Goal: Task Accomplishment & Management: Use online tool/utility

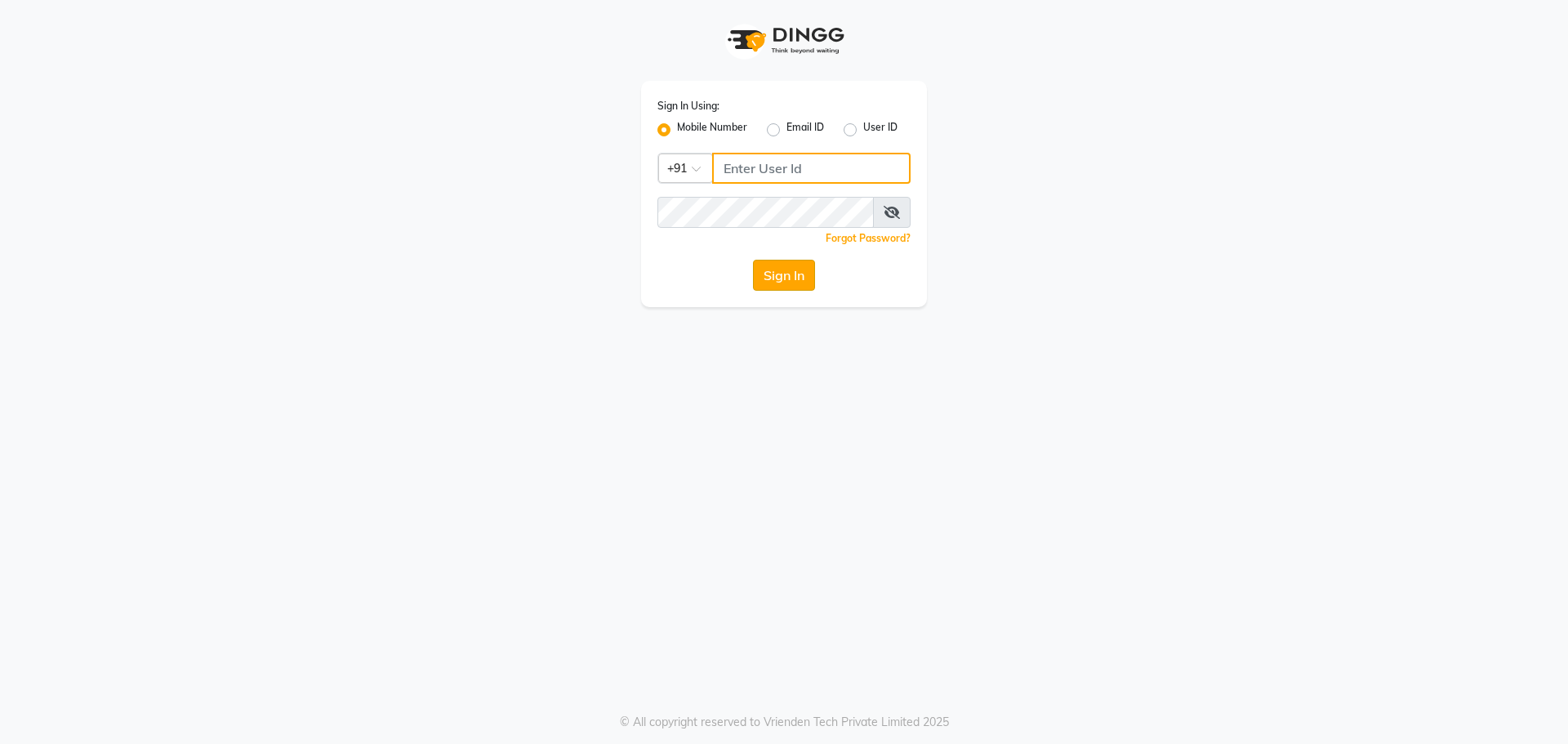
type input "9032269222"
click at [783, 275] on button "Sign In" at bounding box center [783, 275] width 62 height 31
click at [805, 279] on div "Sign In" at bounding box center [783, 275] width 253 height 31
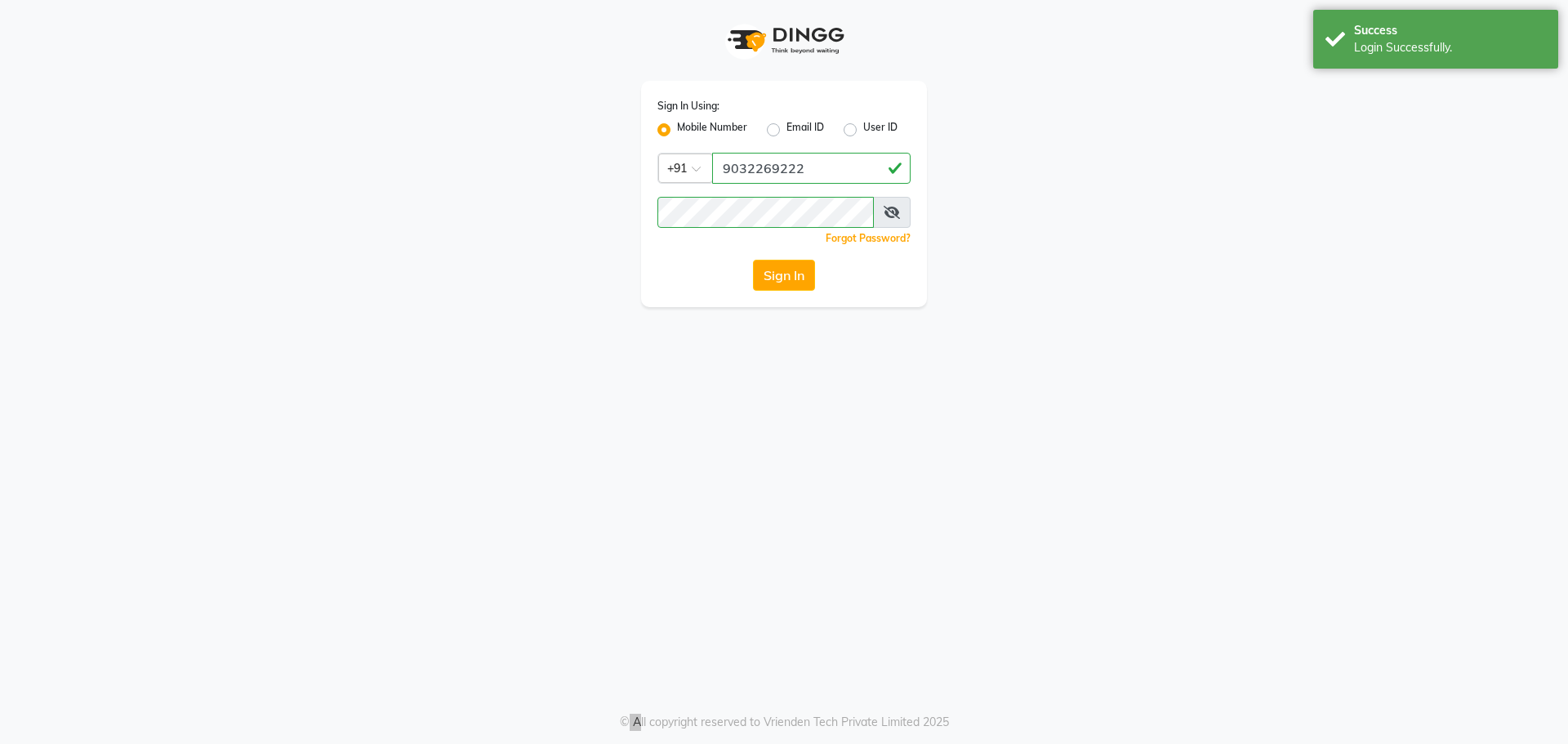
select select "service"
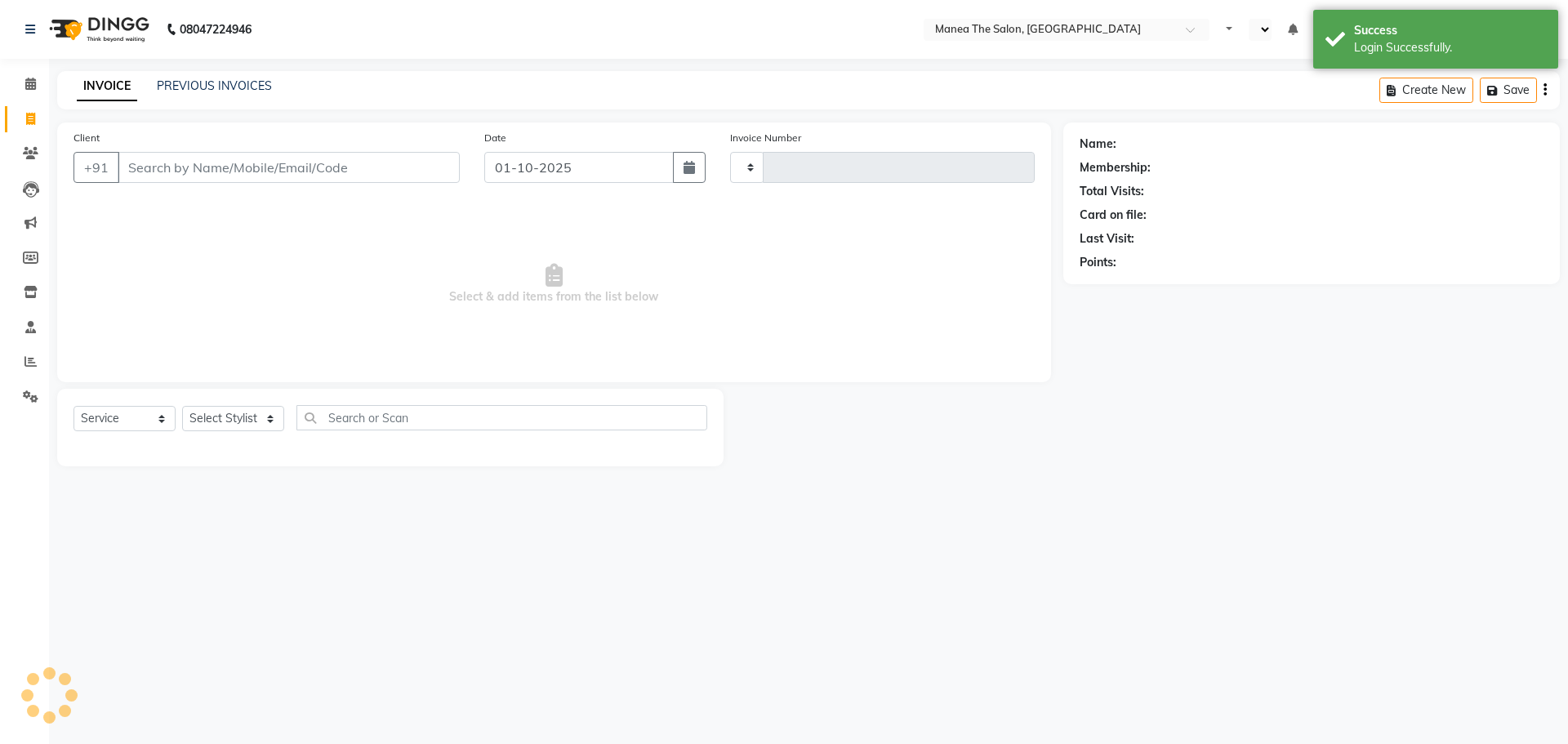
type input "2581"
select select "en"
select select "7287"
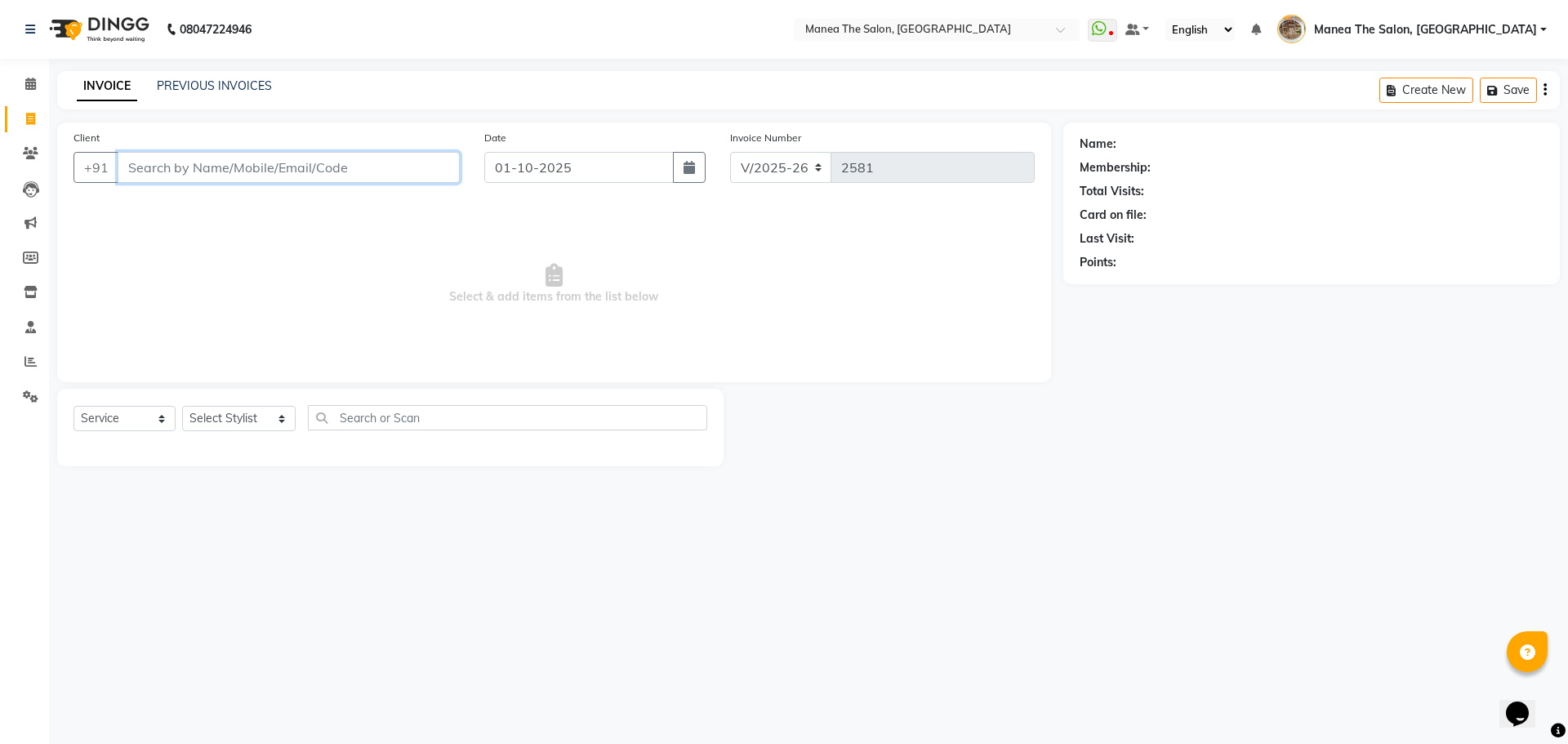
click at [207, 171] on input "Client" at bounding box center [288, 167] width 342 height 31
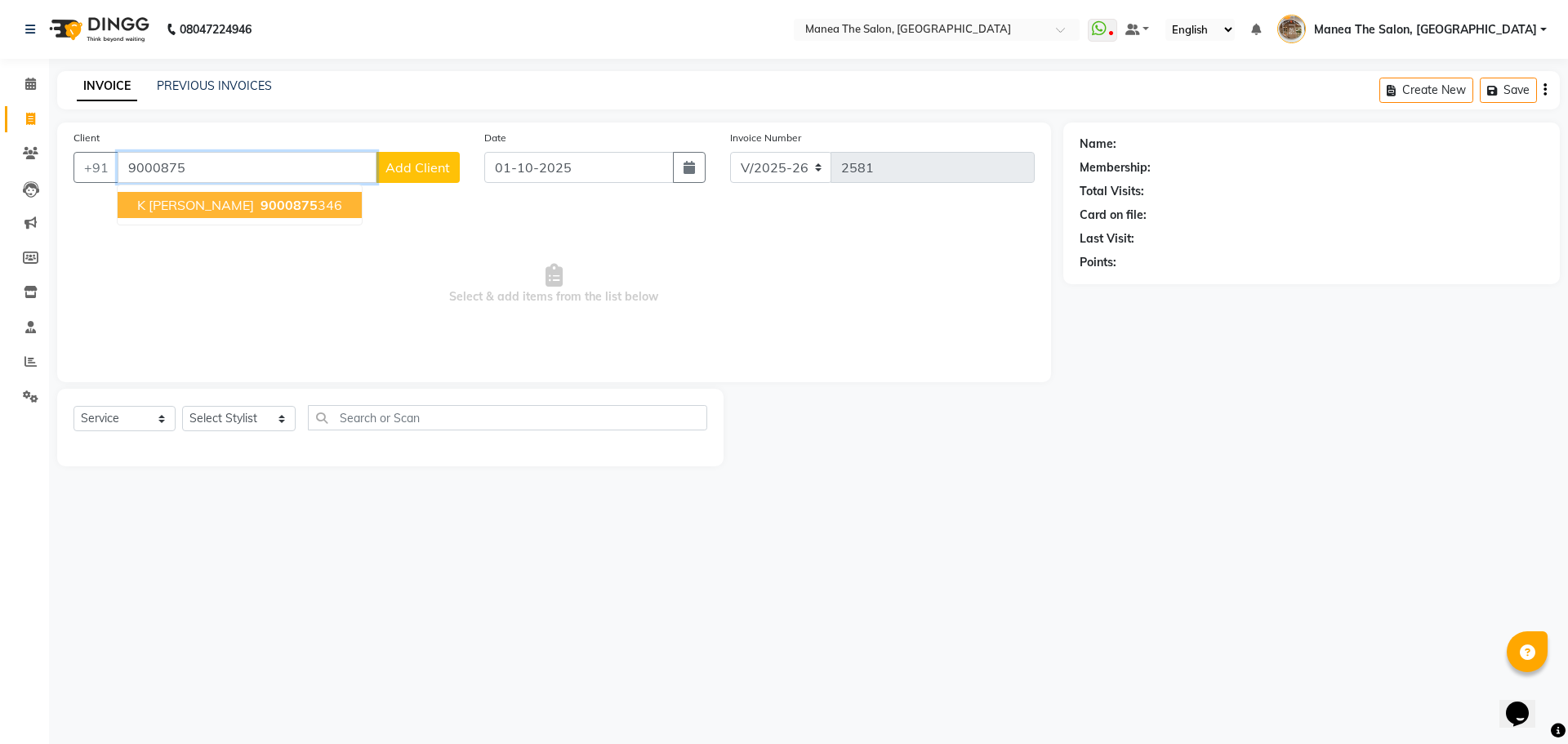
click at [224, 218] on ngb-typeahead-window "k [PERSON_NAME] 9000875 346" at bounding box center [239, 204] width 245 height 41
click at [261, 205] on span "9000875" at bounding box center [289, 204] width 57 height 16
type input "9000875346"
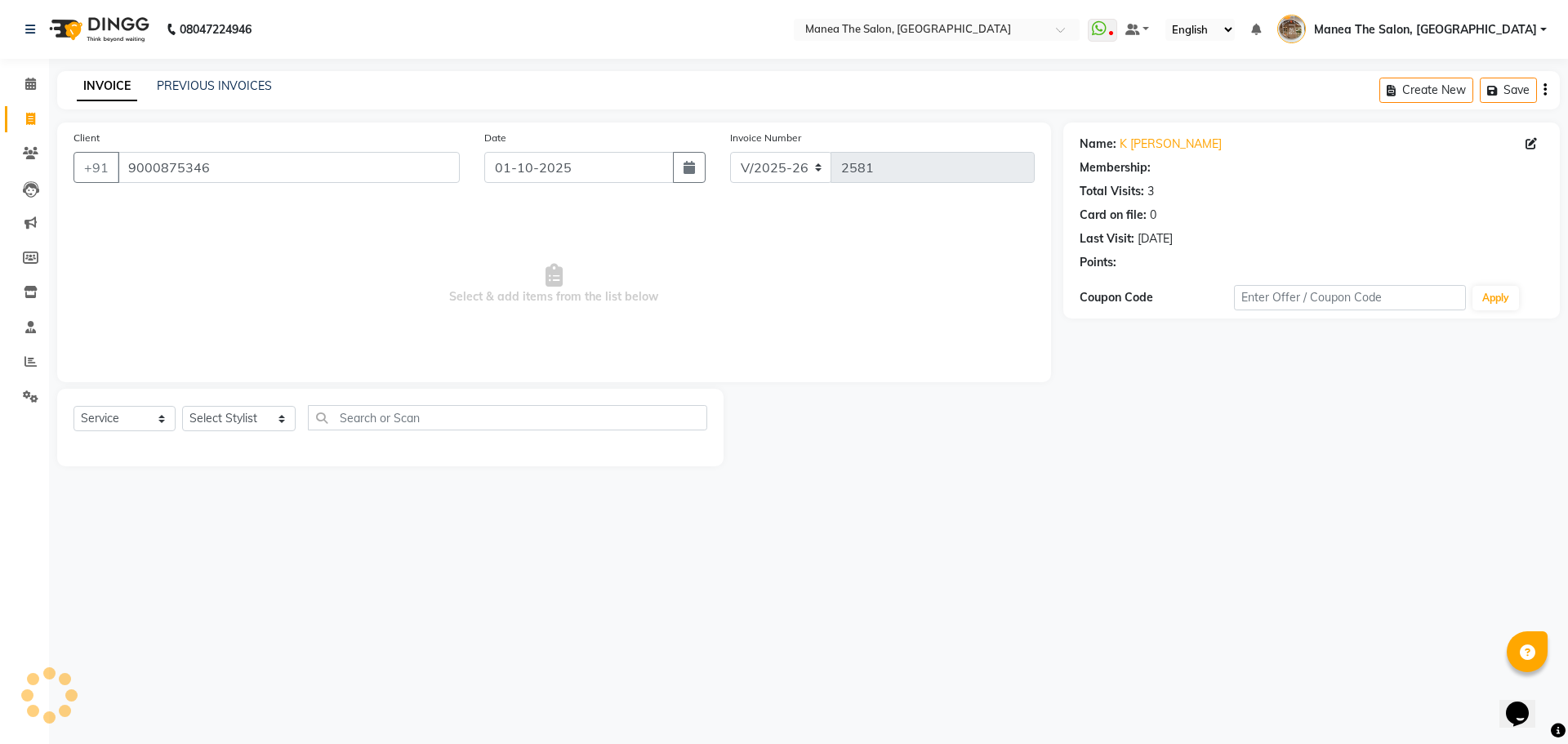
select select "1: Object"
drag, startPoint x: 222, startPoint y: 424, endPoint x: 248, endPoint y: 431, distance: 26.9
click at [251, 428] on select "Select Stylist [PERSON_NAME] Front Office Kaif [PERSON_NAME] [PERSON_NAME] Pelu…" at bounding box center [239, 418] width 114 height 26
select select "63195"
click at [182, 406] on select "Select Stylist [PERSON_NAME] Front Office Kaif [PERSON_NAME] [PERSON_NAME] Pelu…" at bounding box center [239, 418] width 114 height 26
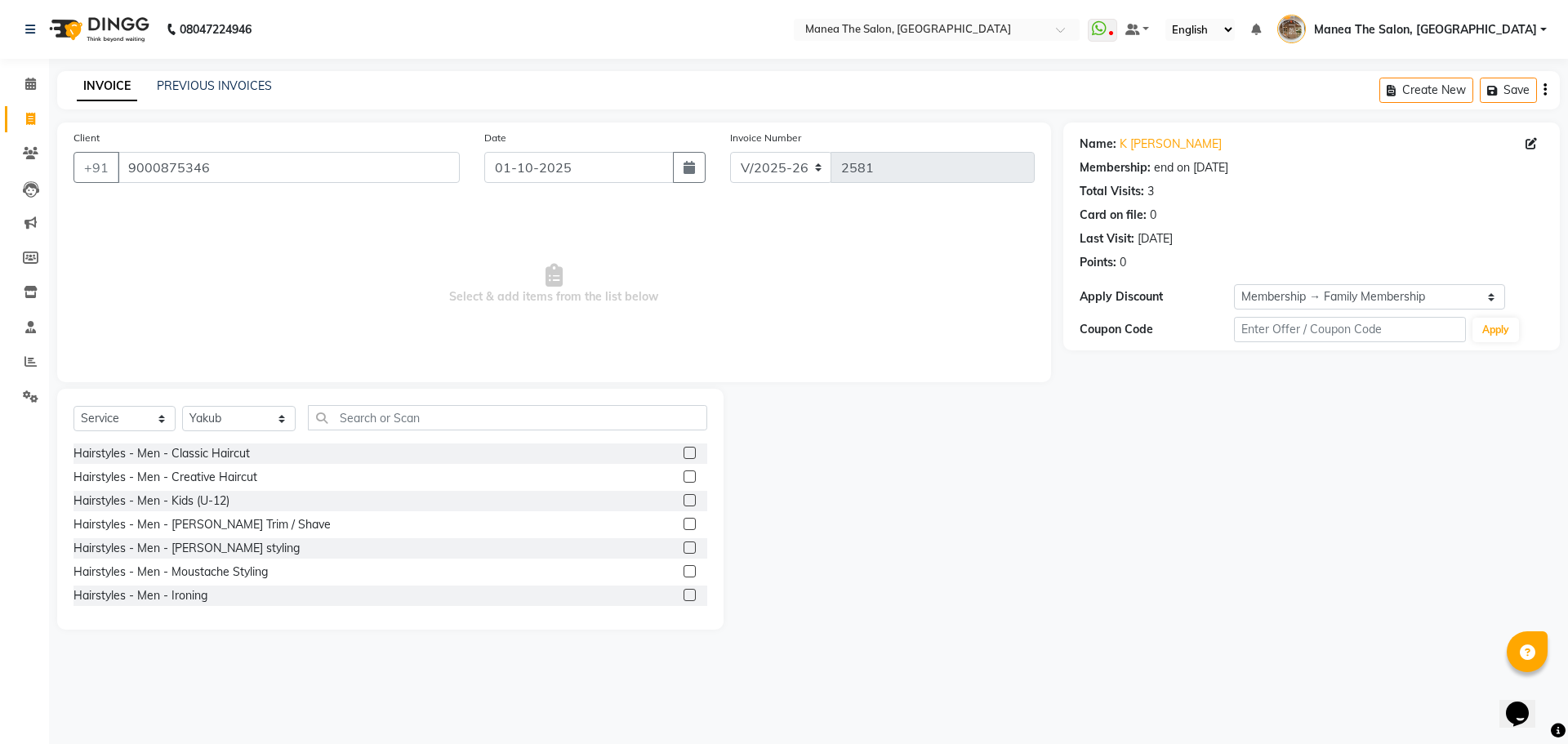
click at [684, 454] on label at bounding box center [689, 453] width 12 height 12
click at [684, 454] on input "checkbox" at bounding box center [689, 453] width 11 height 11
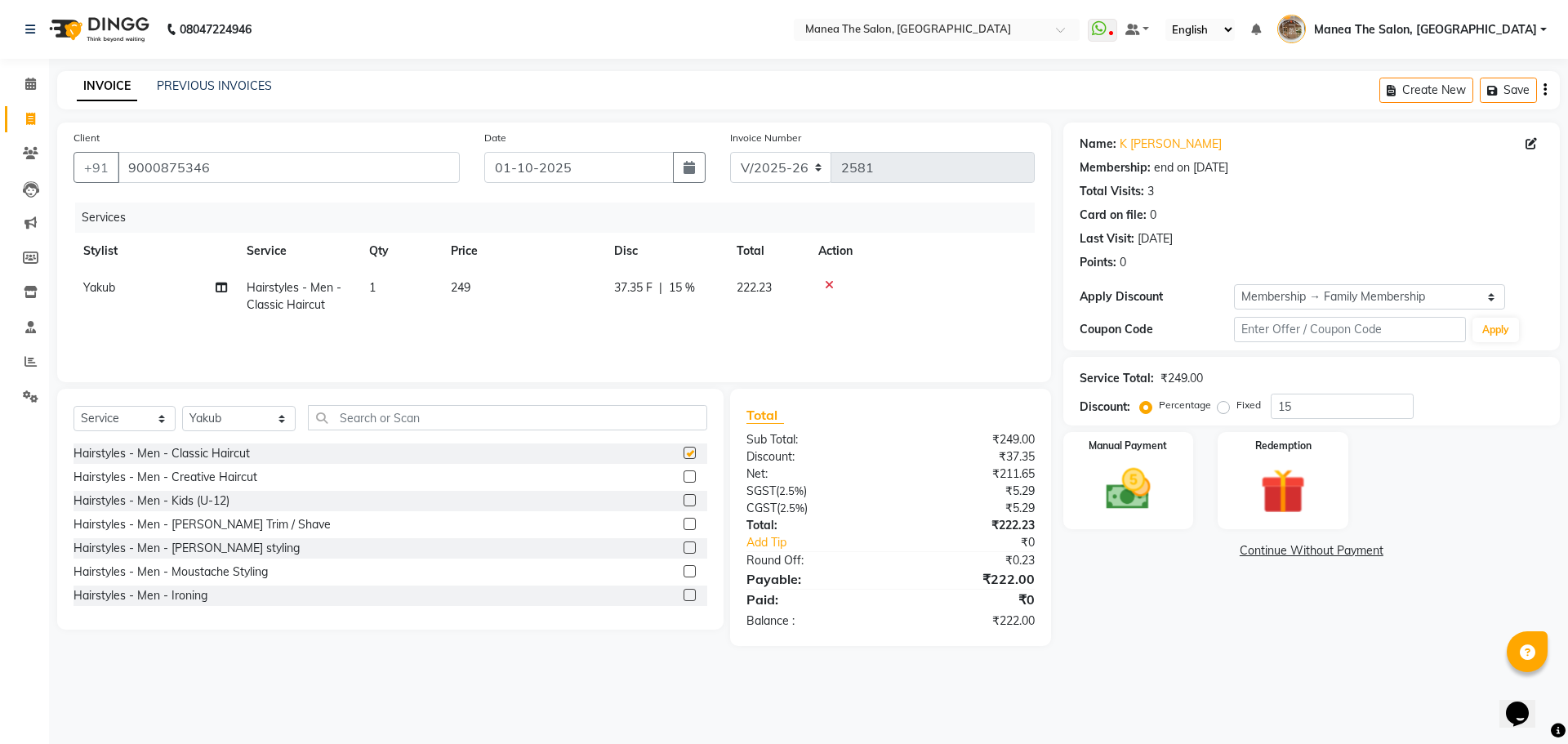
checkbox input "false"
click at [1160, 513] on img at bounding box center [1128, 489] width 76 height 53
click at [1348, 549] on span "PhonePe" at bounding box center [1360, 552] width 47 height 19
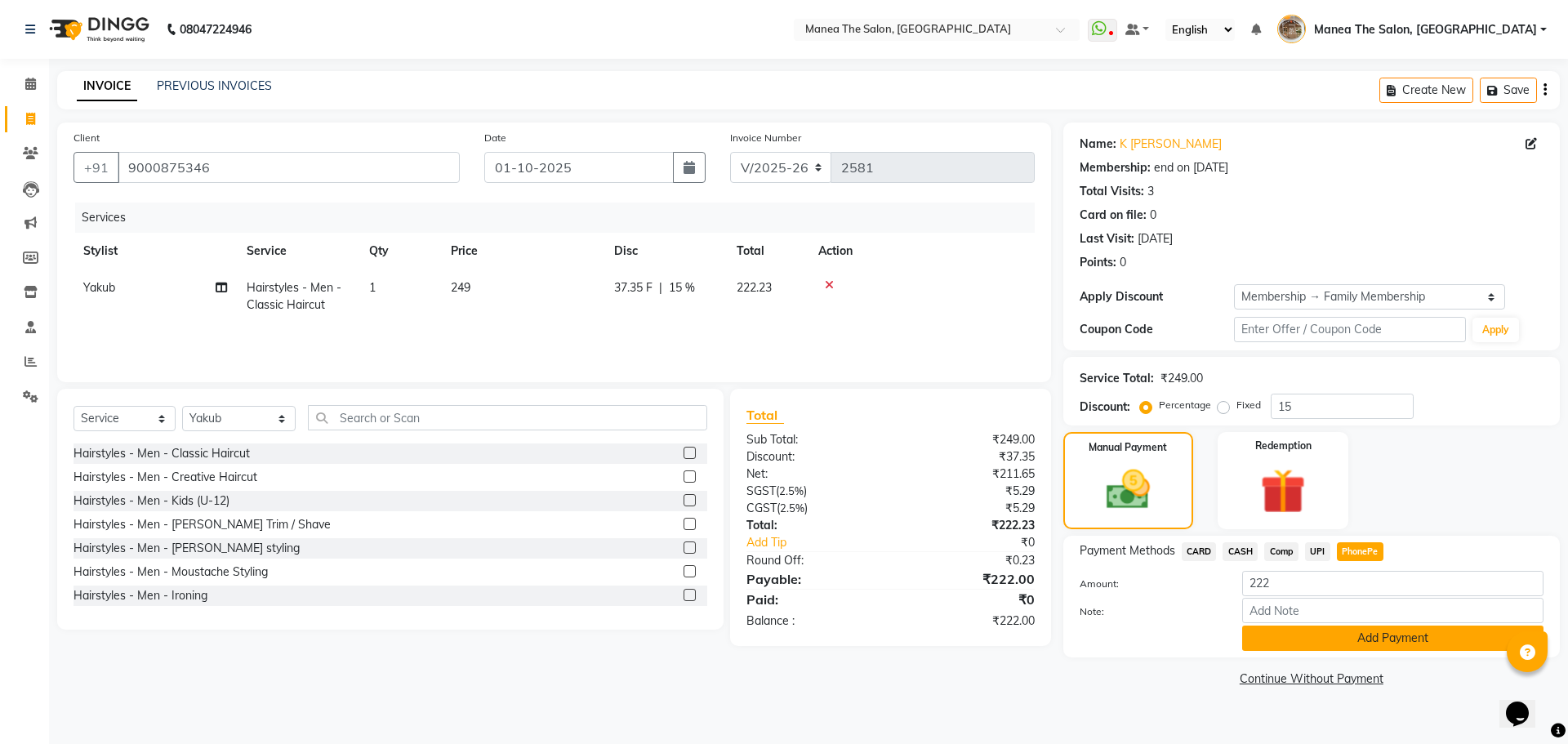
click at [1352, 642] on button "Add Payment" at bounding box center [1391, 638] width 301 height 26
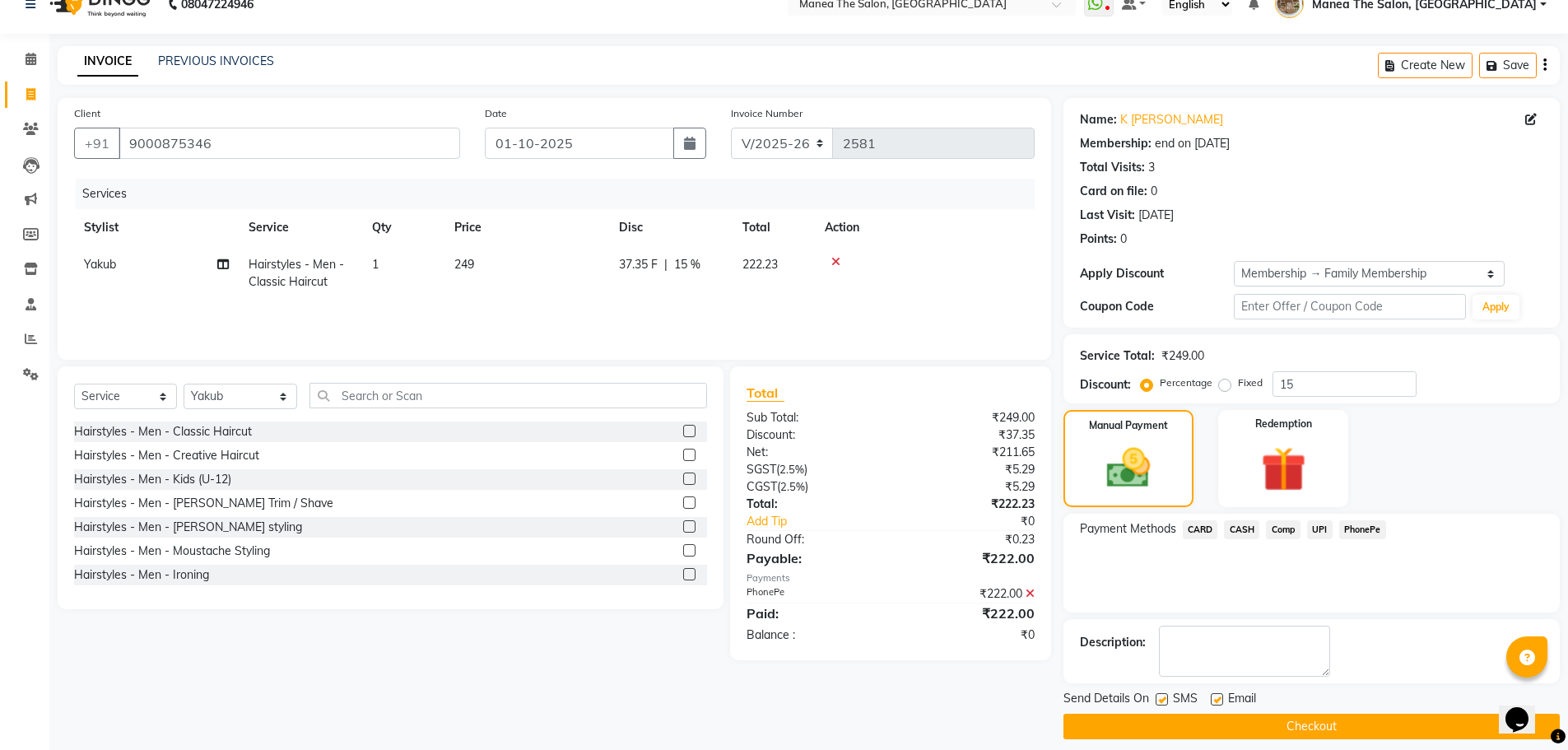
scroll to position [39, 0]
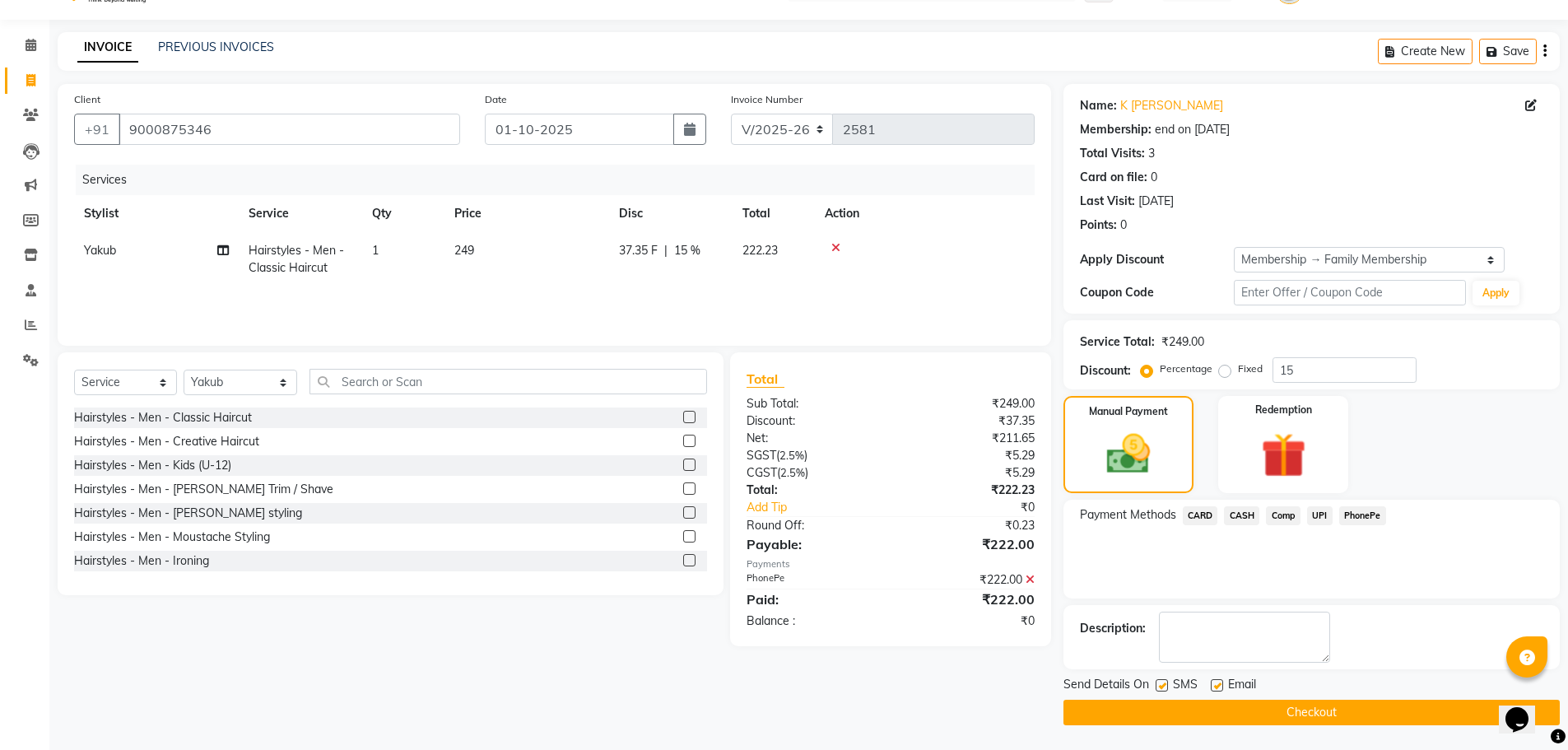
click at [1367, 715] on button "Checkout" at bounding box center [1312, 712] width 497 height 26
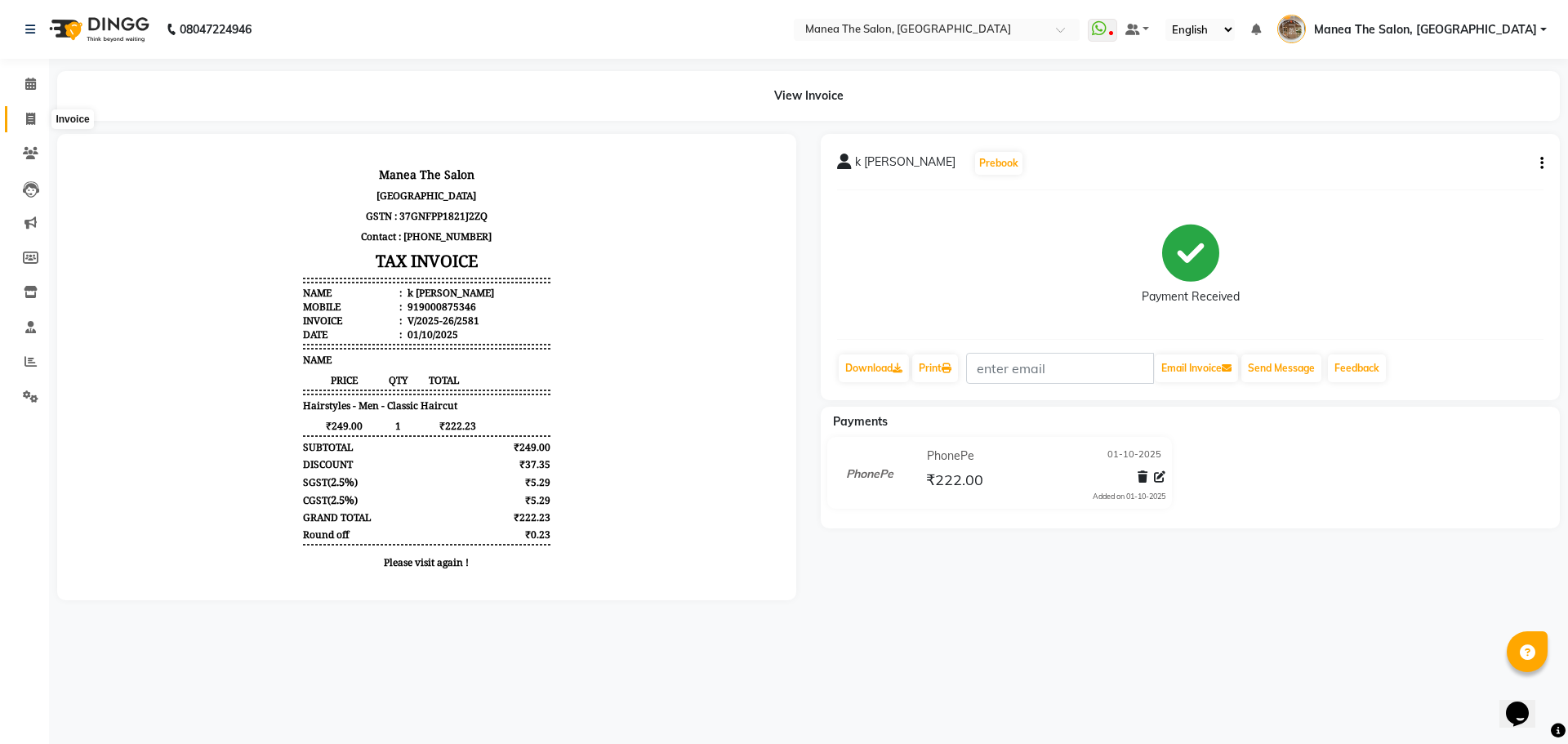
click at [28, 119] on icon at bounding box center [30, 118] width 9 height 12
select select "service"
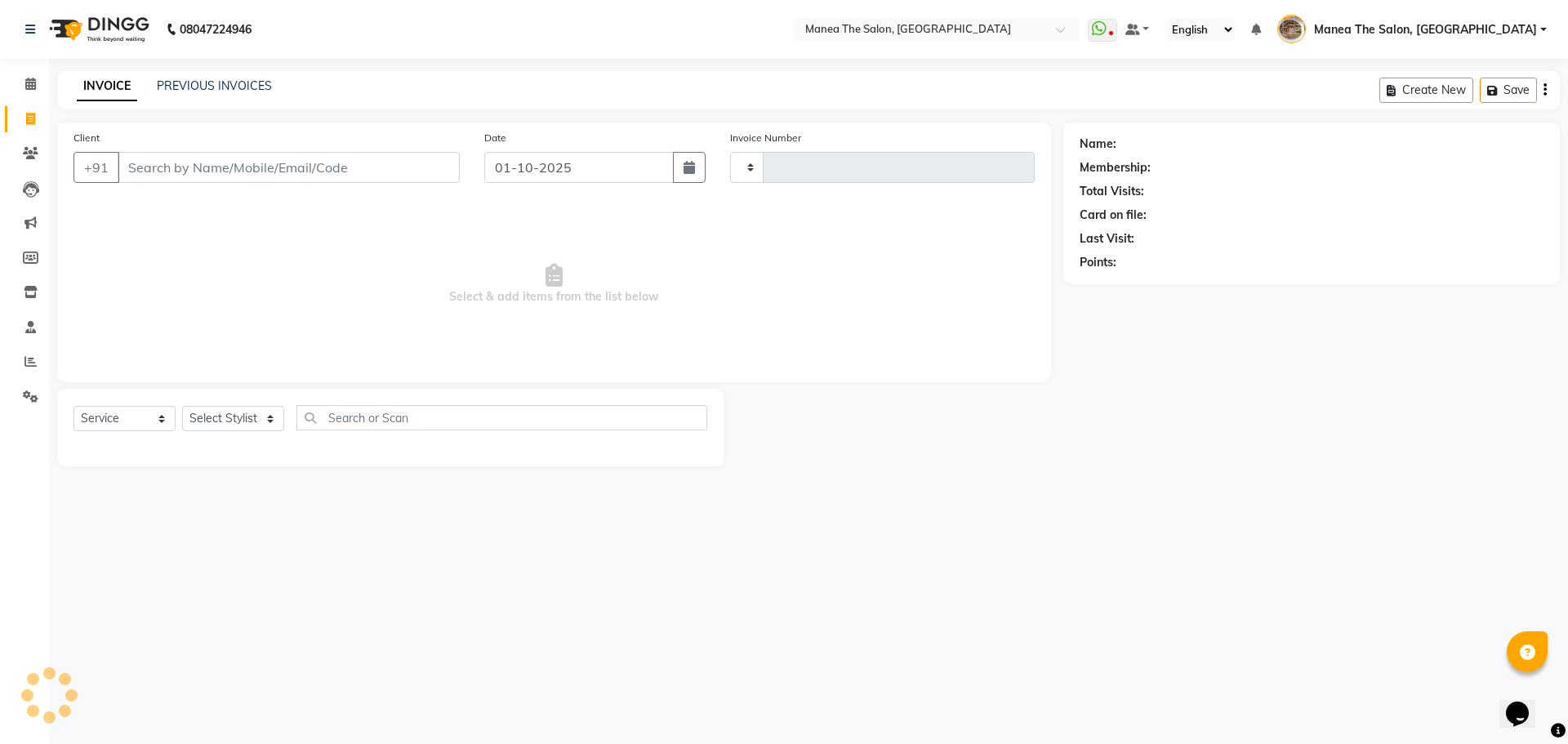
type input "2582"
select select "7287"
click at [205, 90] on link "PREVIOUS INVOICES" at bounding box center [214, 85] width 116 height 14
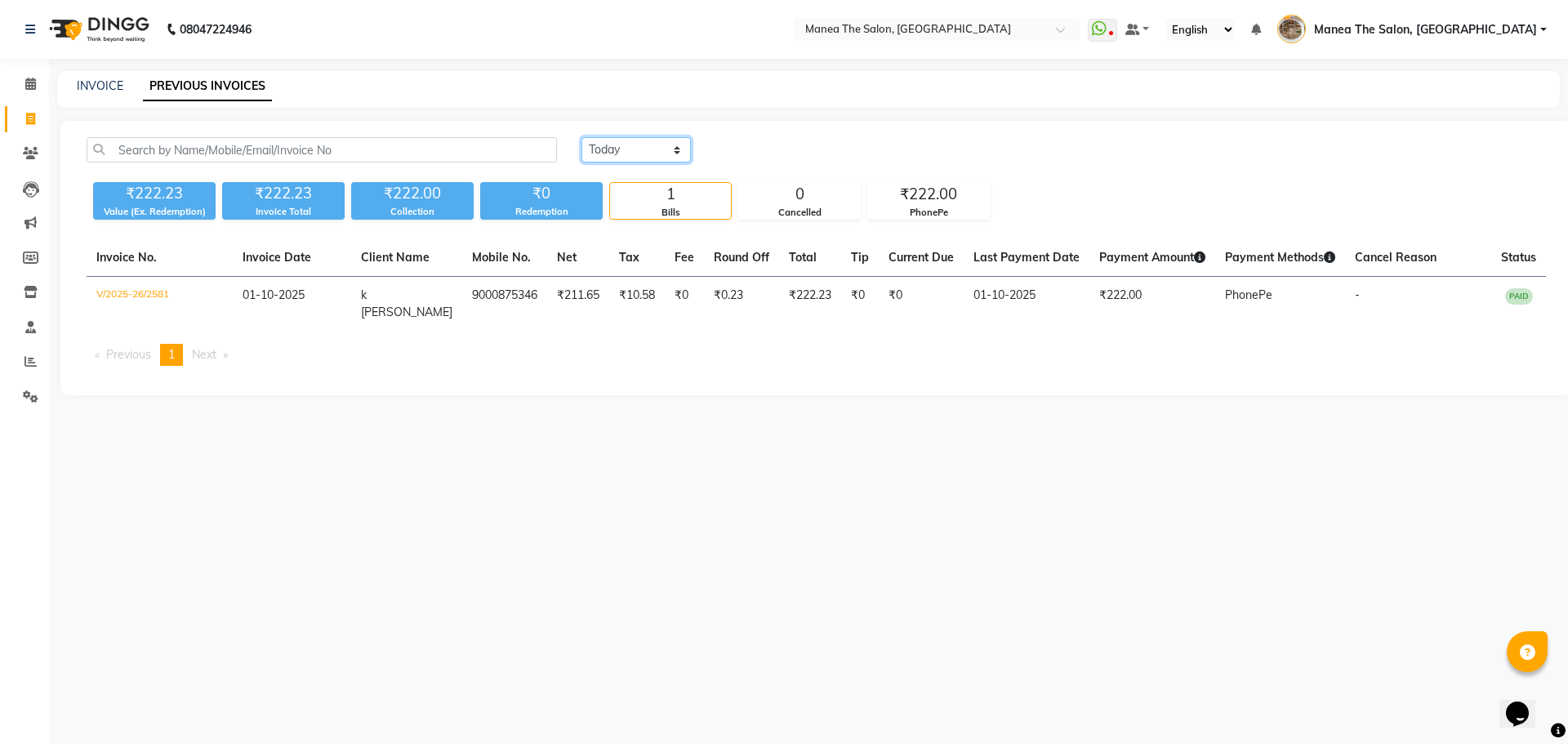
click at [604, 141] on select "[DATE] [DATE] Custom Range" at bounding box center [636, 150] width 110 height 26
select select "[DATE]"
click at [582, 138] on select "[DATE] [DATE] Custom Range" at bounding box center [636, 150] width 110 height 26
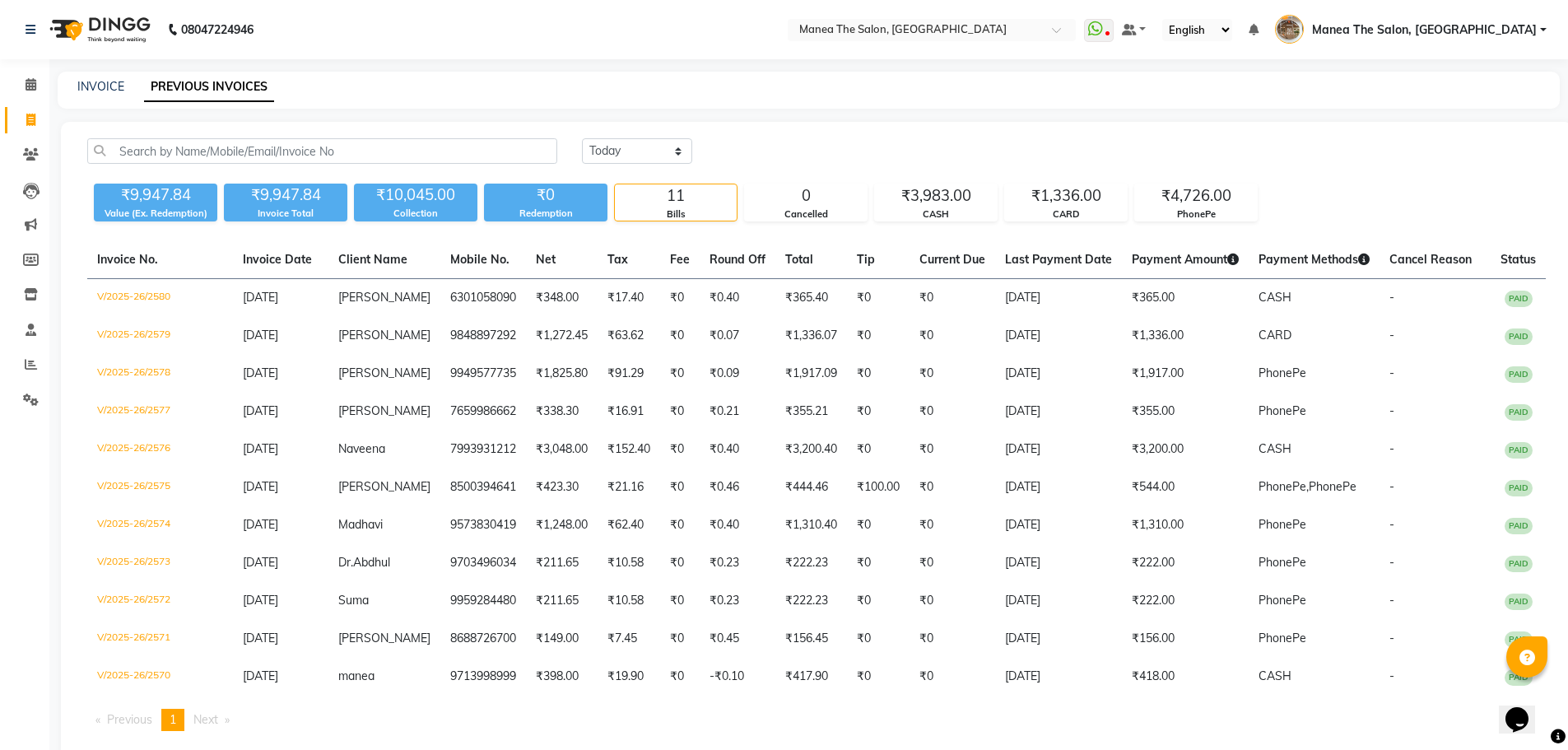
drag, startPoint x: 1508, startPoint y: 705, endPoint x: 1575, endPoint y: 767, distance: 91.3
click at [1552, 734] on html "Opens Chat This icon Opens the chat window." at bounding box center [1525, 708] width 53 height 49
